Goal: Task Accomplishment & Management: Manage account settings

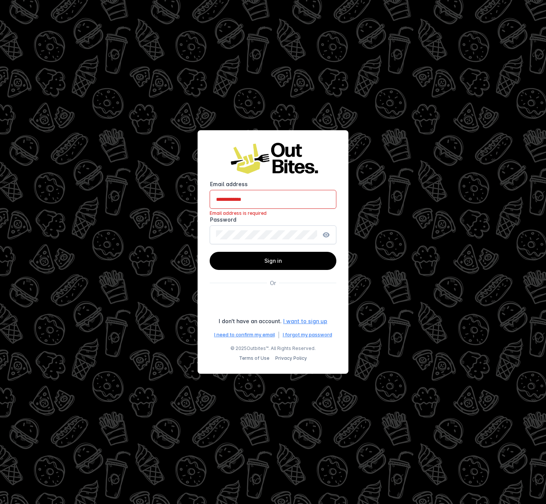
type input "**********"
click at [278, 269] on span at bounding box center [273, 261] width 127 height 18
click at [276, 303] on div "Sign in with Google. Opens in new tab" at bounding box center [273, 303] width 128 height 17
click at [300, 306] on div "Sign in with Google. Opens in new tab" at bounding box center [273, 303] width 128 height 17
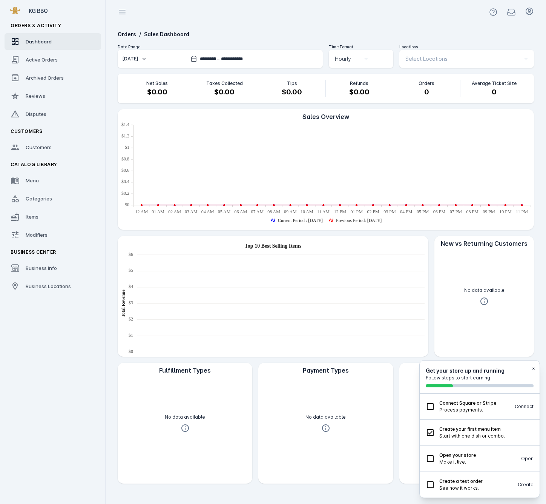
click at [4, 12] on div "KG BBQ" at bounding box center [53, 10] width 106 height 15
click at [16, 10] on span at bounding box center [15, 11] width 18 height 18
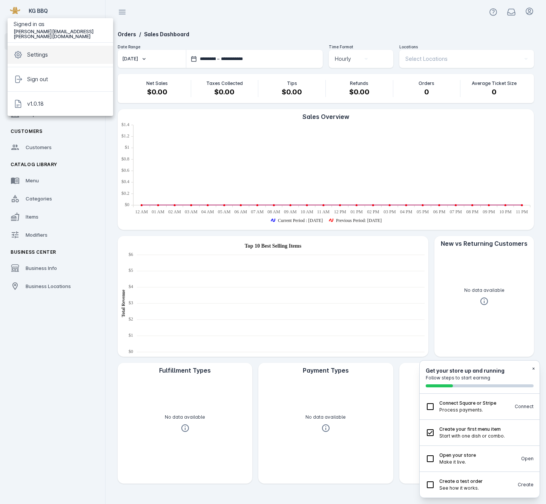
click at [44, 55] on span "Settings" at bounding box center [37, 54] width 21 height 9
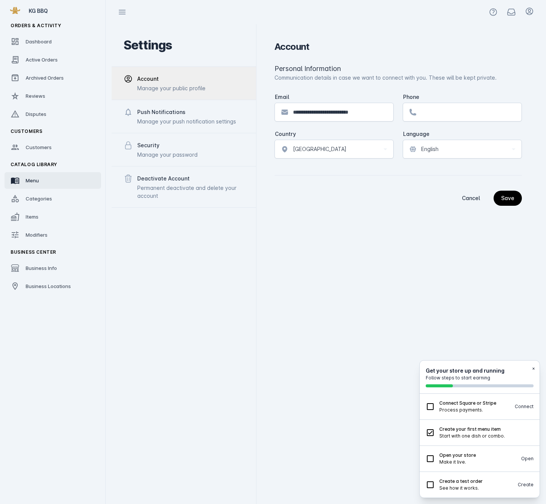
click at [42, 181] on link "Menu" at bounding box center [53, 180] width 97 height 17
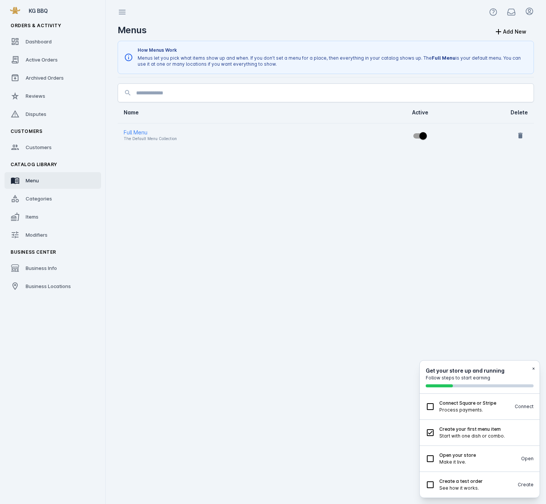
click at [258, 151] on div "Menus Add New How Menus Work Menus let you pick what items show up and when. If…" at bounding box center [326, 264] width 429 height 480
click at [153, 133] on div "Full Menu" at bounding box center [228, 132] width 209 height 9
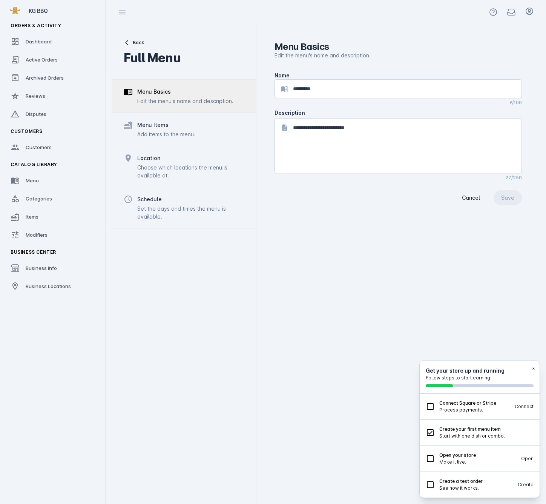
click at [193, 136] on div "Add items to the menu." at bounding box center [166, 134] width 58 height 8
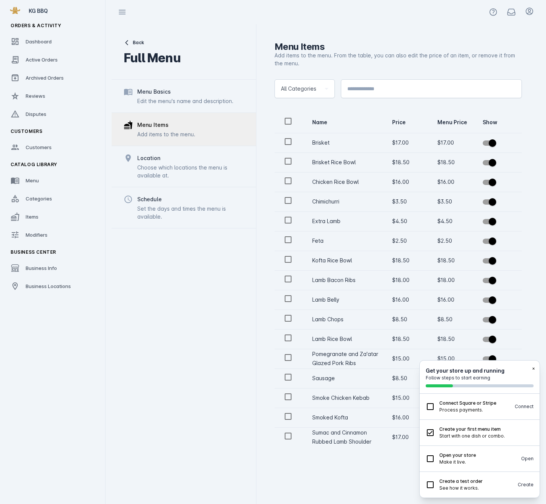
click at [533, 366] on button "×" at bounding box center [533, 368] width 3 height 7
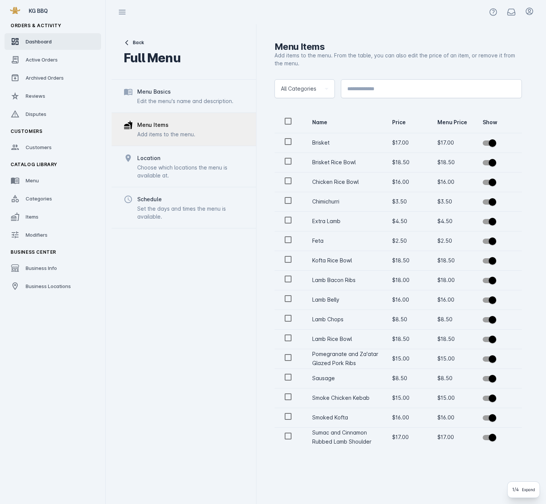
click at [32, 38] on span "Dashboard" at bounding box center [39, 41] width 26 height 6
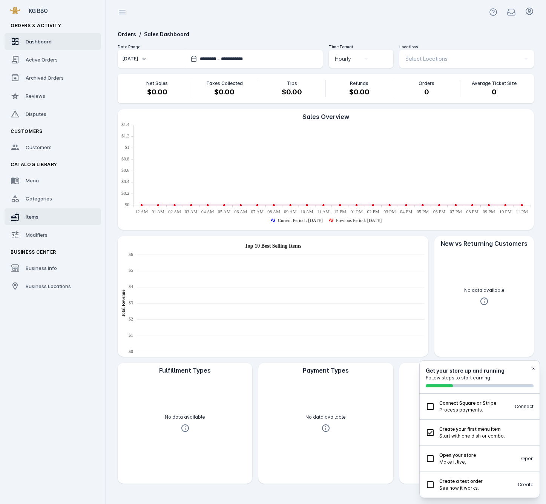
click at [54, 219] on link "Items" at bounding box center [53, 216] width 97 height 17
